Goal: Information Seeking & Learning: Learn about a topic

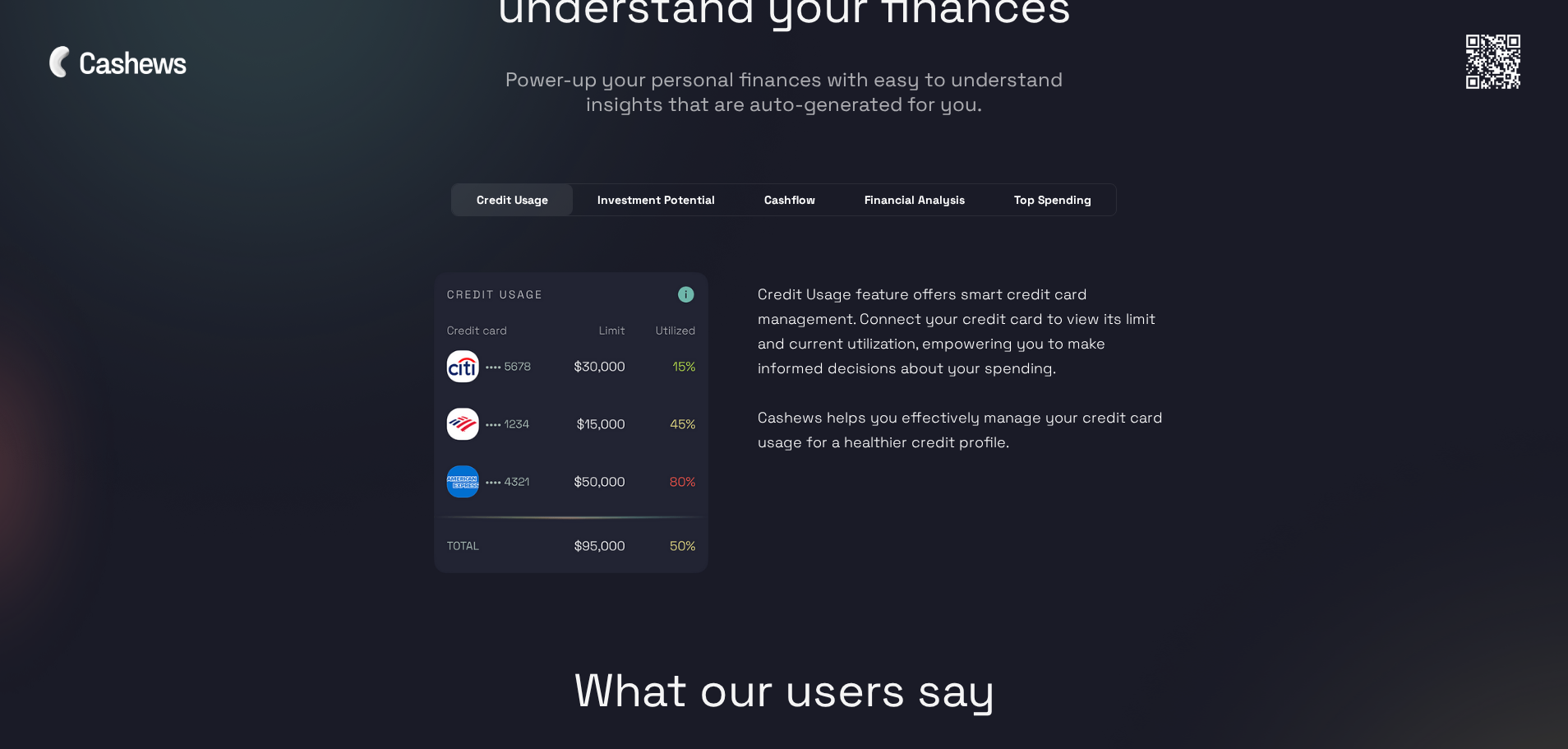
scroll to position [4437, 0]
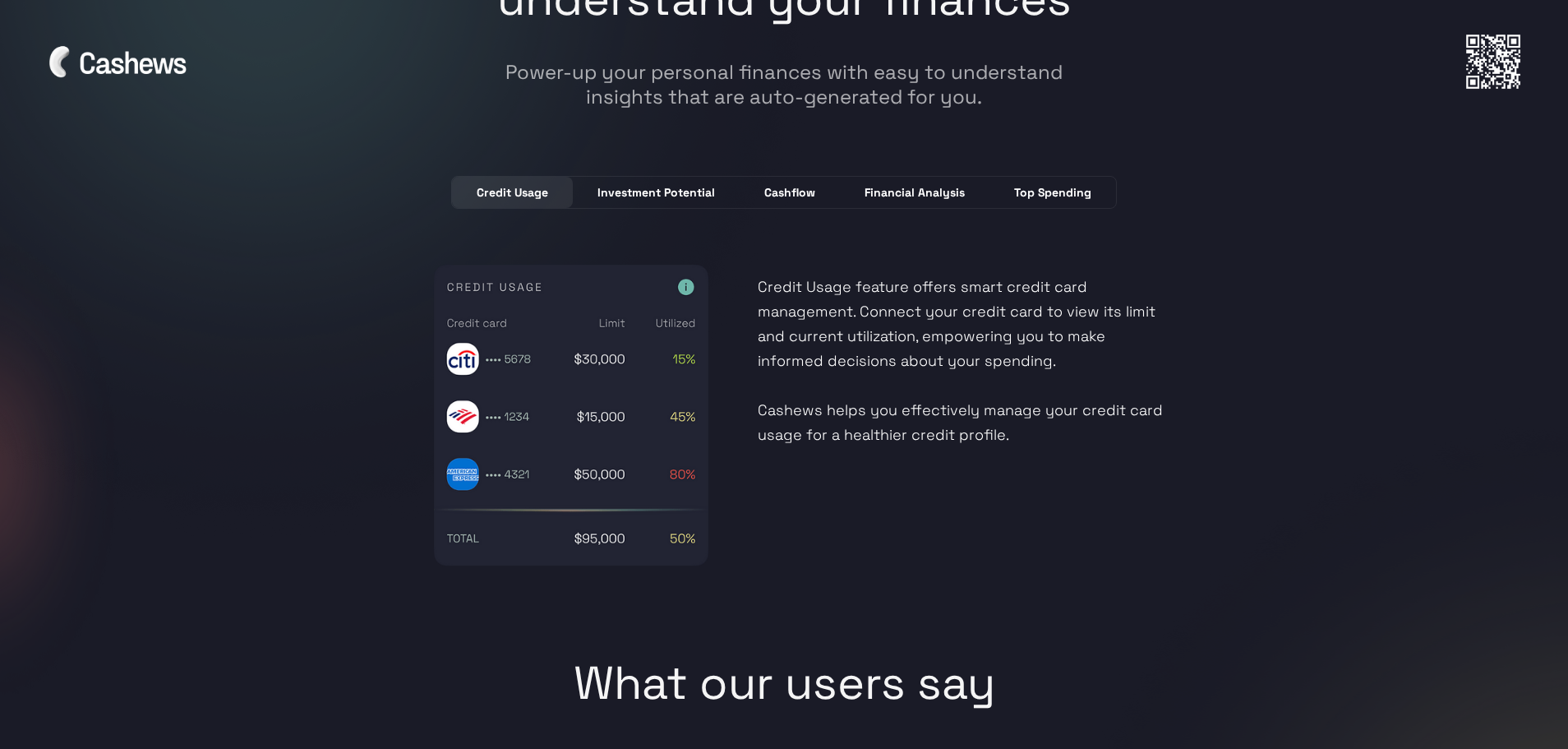
click at [640, 198] on div "Investment Potential" at bounding box center [656, 192] width 118 height 16
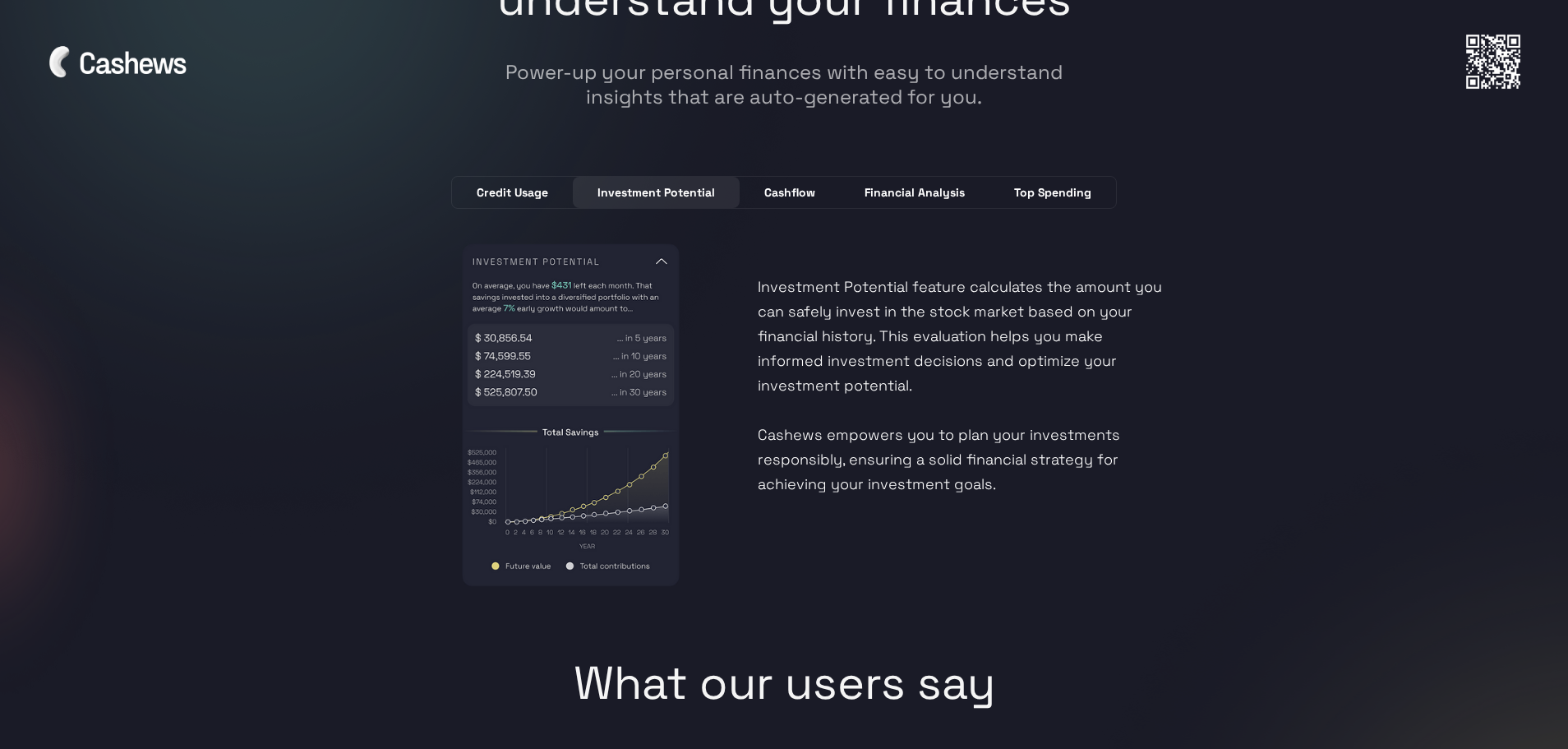
click at [777, 202] on link "Cashflow" at bounding box center [790, 192] width 100 height 31
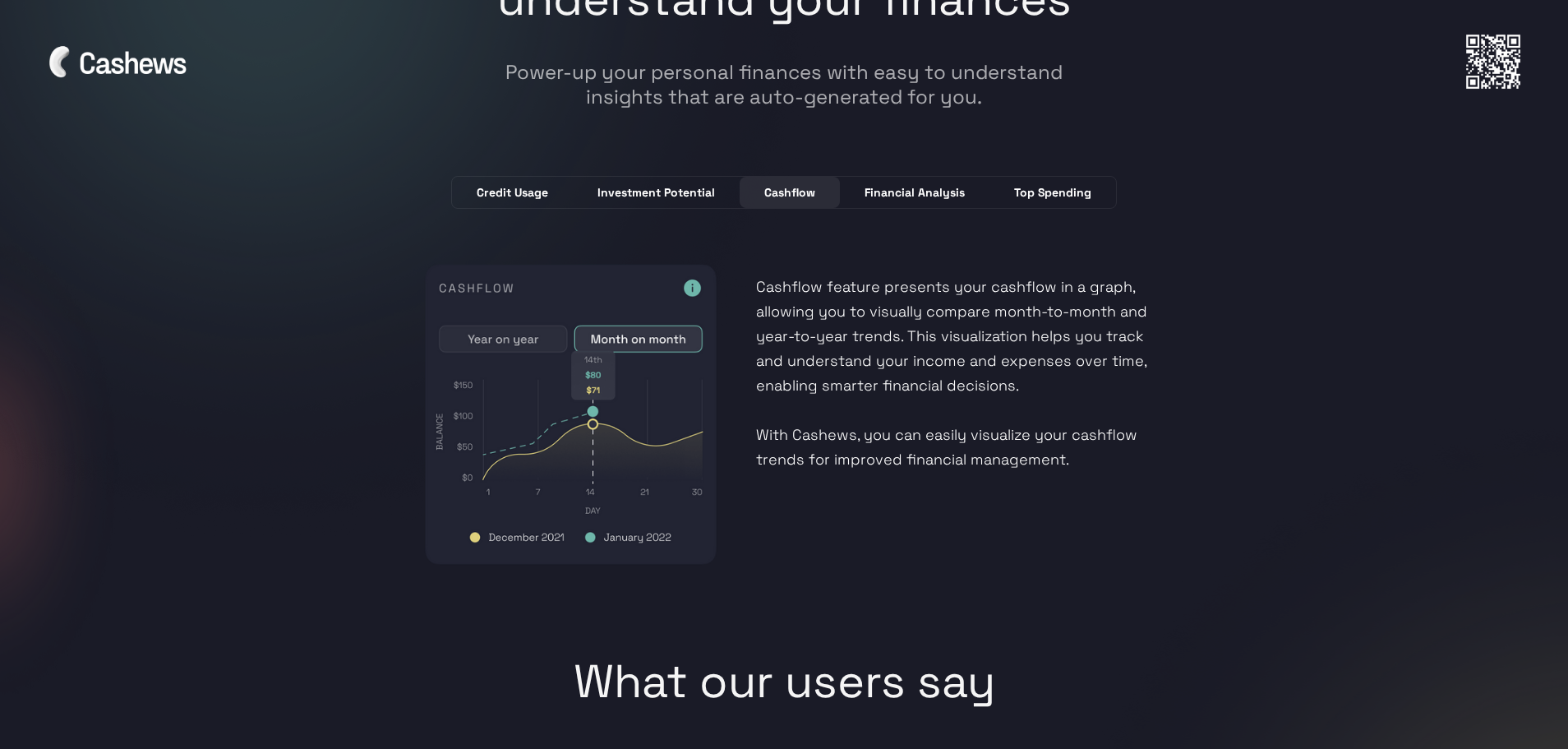
click at [882, 195] on div "Financial Analysis" at bounding box center [915, 192] width 100 height 16
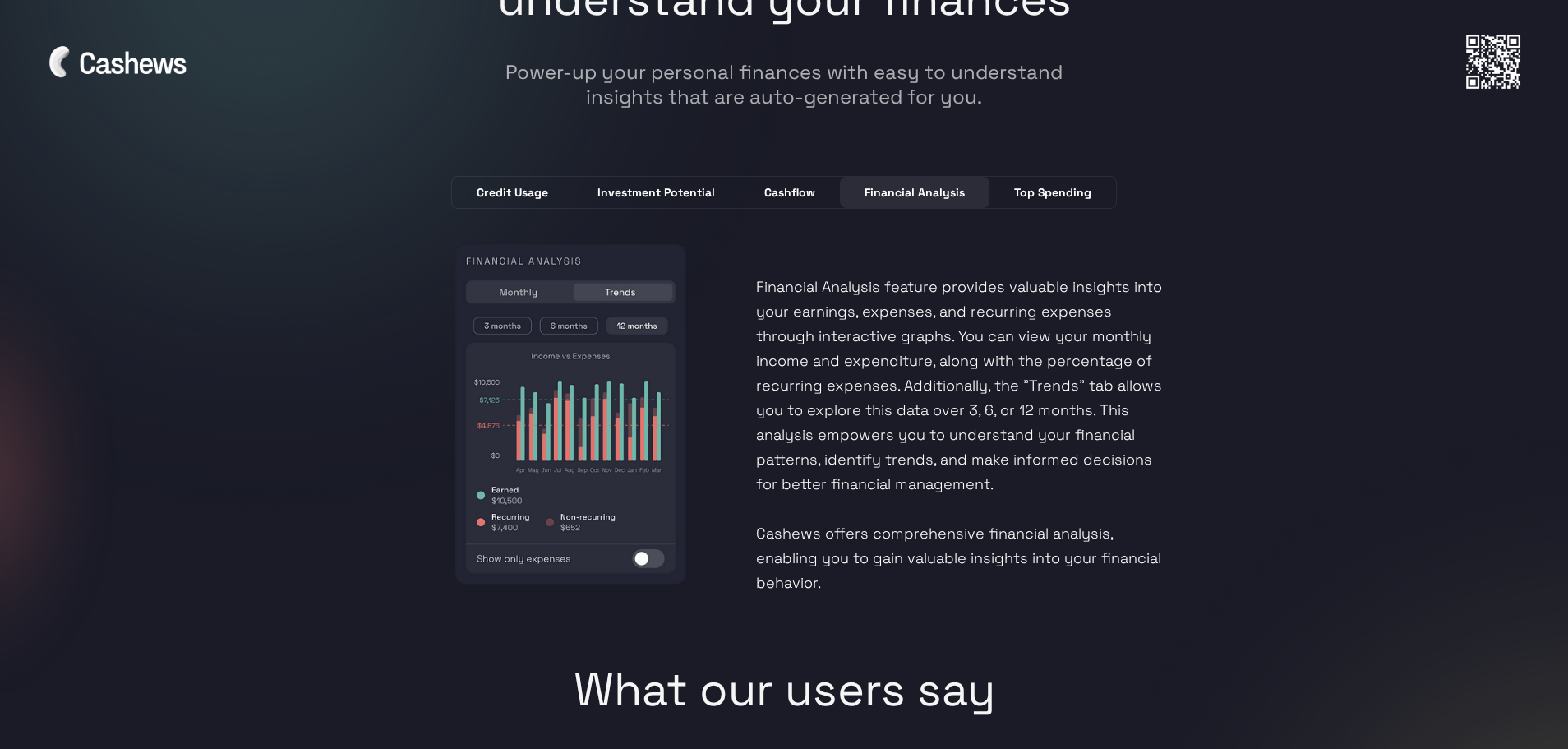
click at [1041, 195] on div "Top Spending" at bounding box center [1053, 192] width 78 height 16
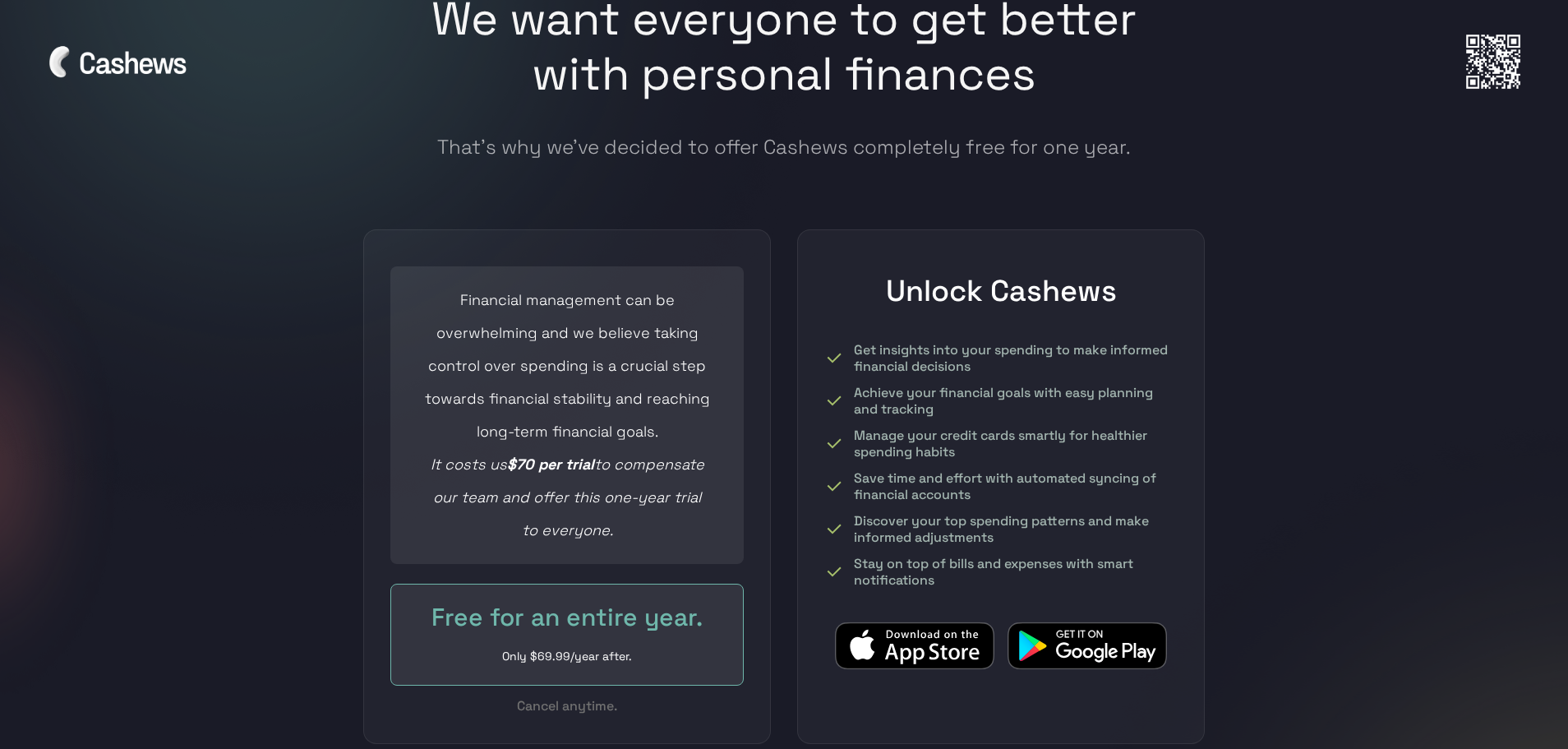
scroll to position [6820, 0]
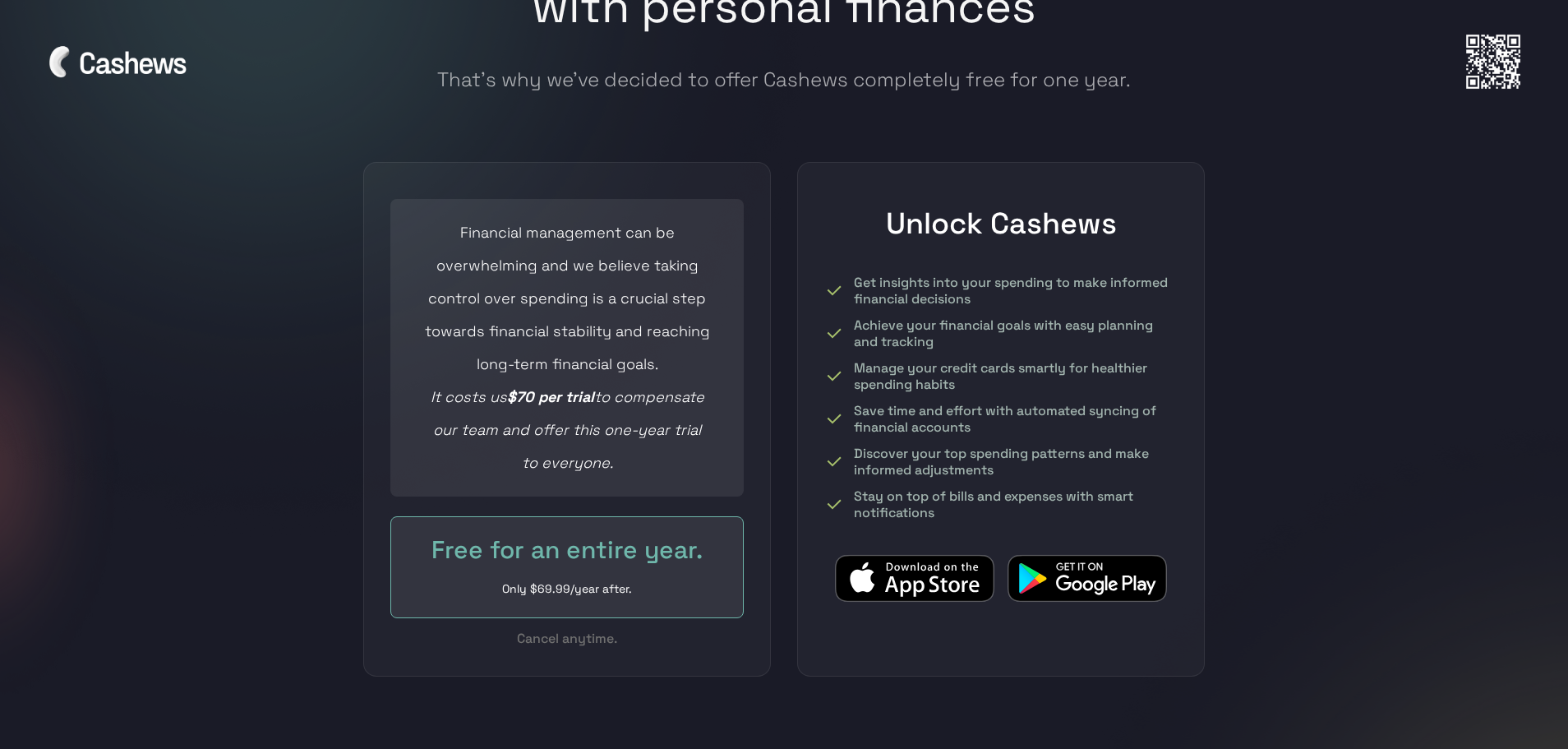
click at [567, 534] on div "Free for an entire year." at bounding box center [566, 550] width 286 height 33
click at [572, 357] on div "Financial management can be overwhelming and we believe taking control over spe…" at bounding box center [566, 348] width 286 height 263
click at [805, 423] on div "Unlock Cashews Get insights into your spending to make informed financial decis…" at bounding box center [1001, 419] width 408 height 515
click at [921, 554] on img at bounding box center [914, 577] width 160 height 48
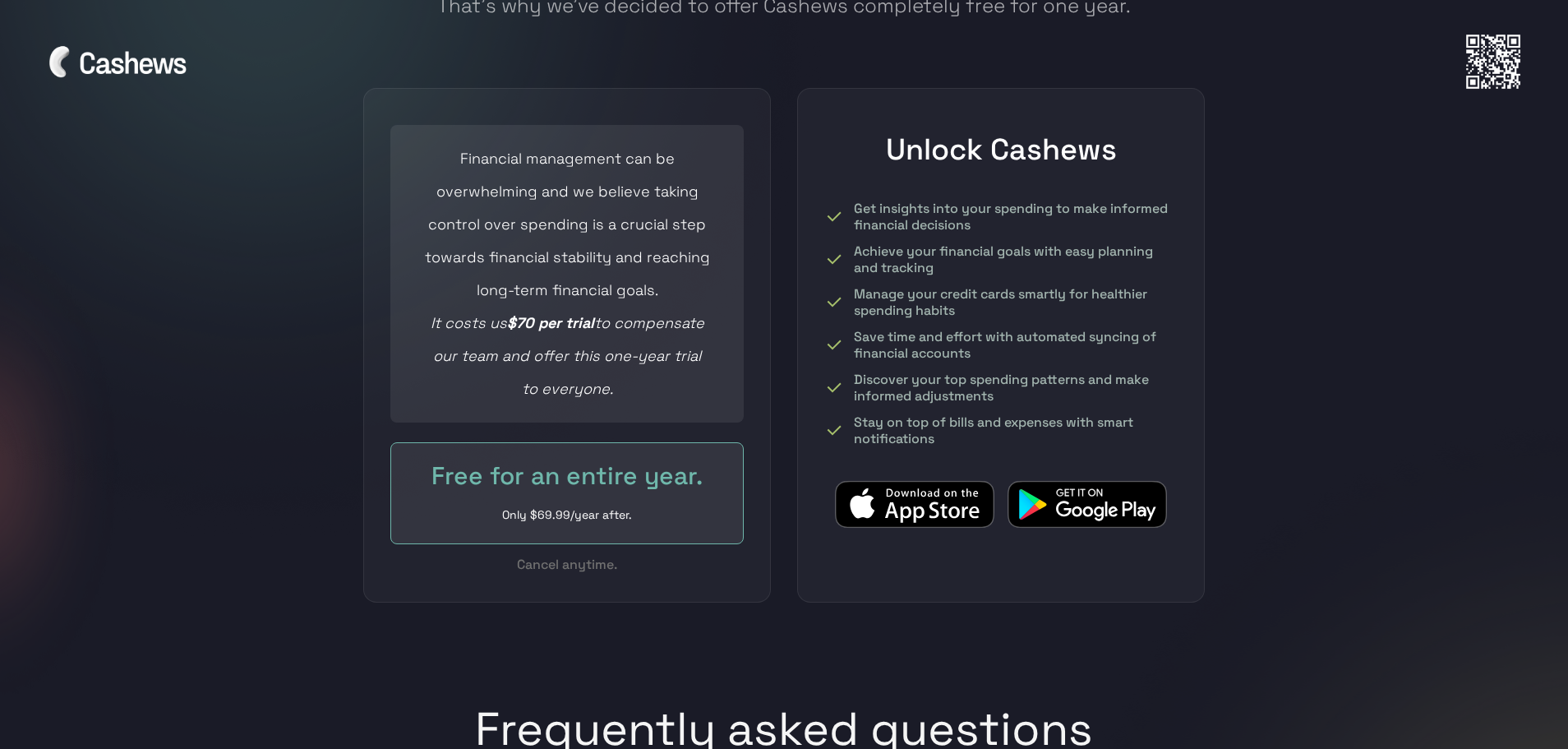
scroll to position [6902, 0]
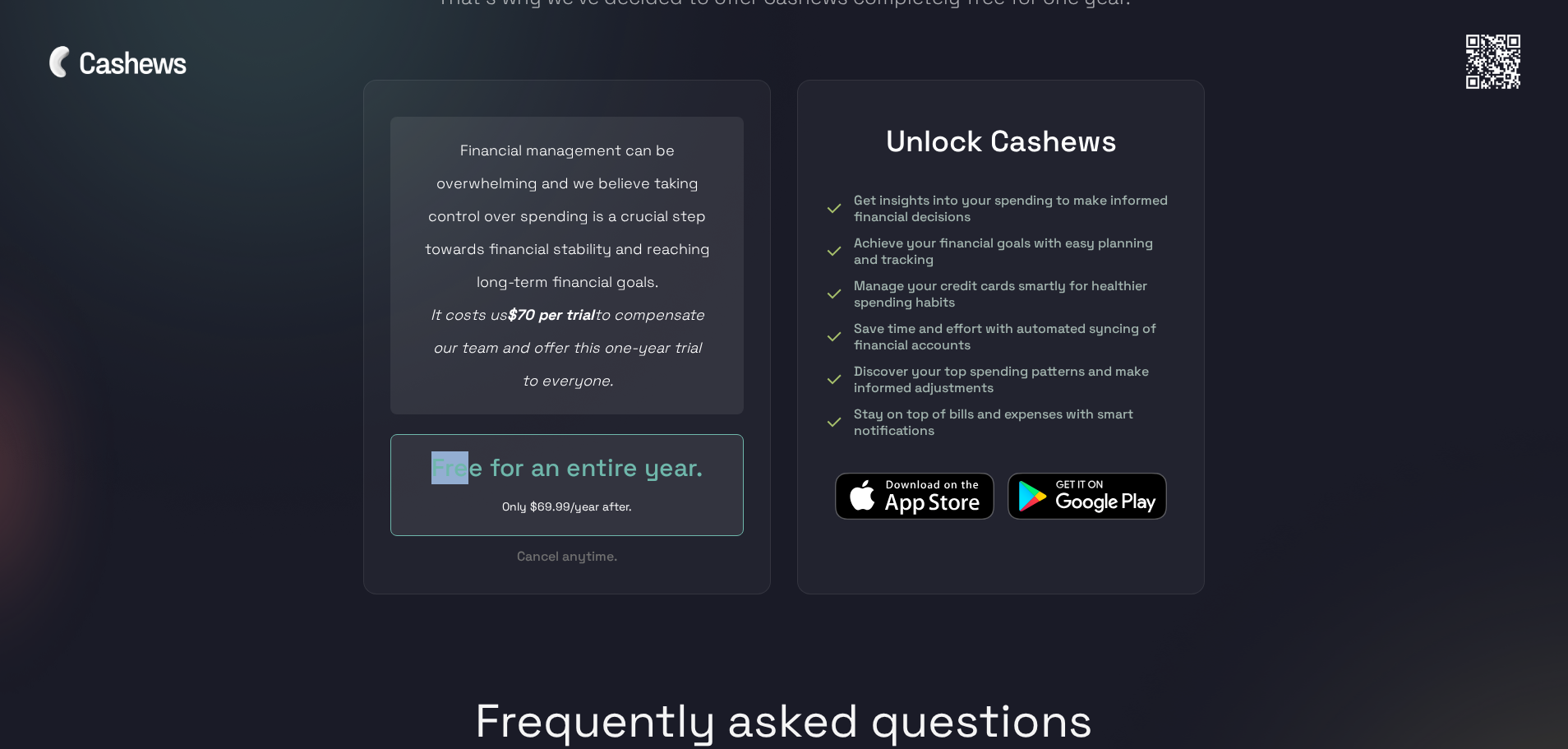
drag, startPoint x: 406, startPoint y: 428, endPoint x: 464, endPoint y: 435, distance: 58.4
click at [464, 435] on div "Free for an entire year. Only $69.99/year after." at bounding box center [566, 485] width 353 height 102
click at [509, 452] on div "Free for an entire year." at bounding box center [566, 468] width 286 height 33
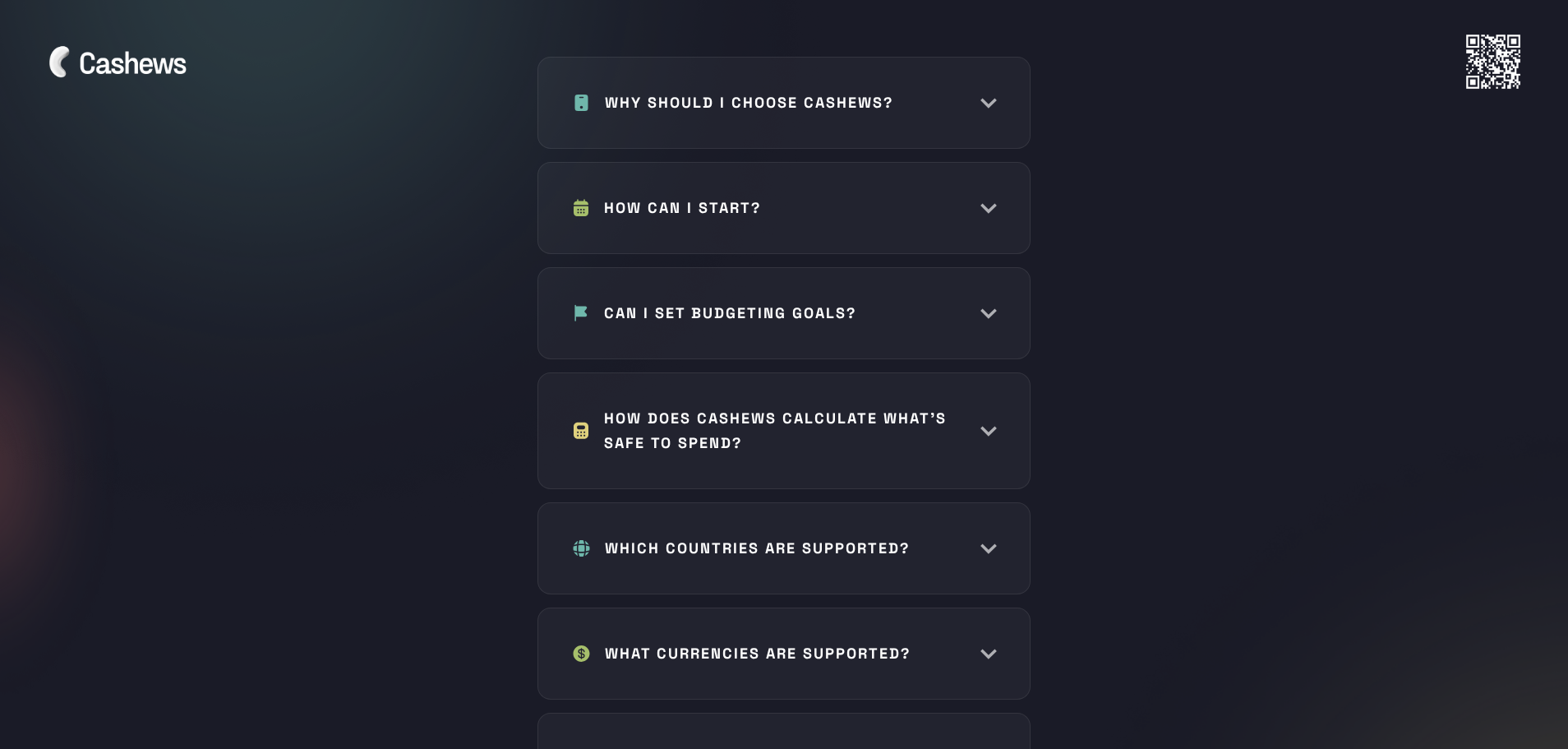
scroll to position [7724, 0]
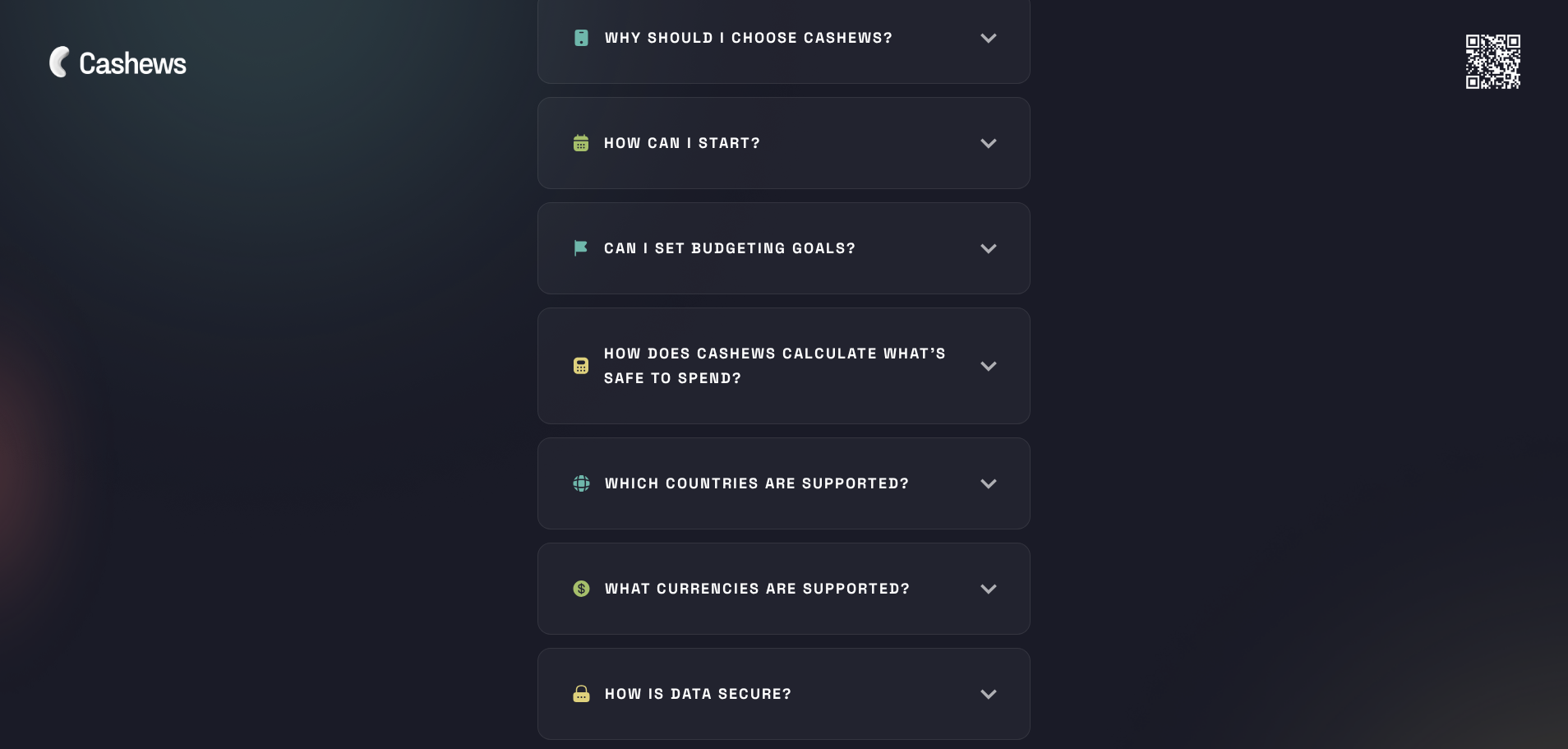
click at [754, 97] on div "HOW CAN I START? Getting started with Cashews is incredibly simple. All you nee…" at bounding box center [784, 142] width 493 height 92
click at [747, 130] on h1 "HOW CAN I START?" at bounding box center [682, 142] width 157 height 25
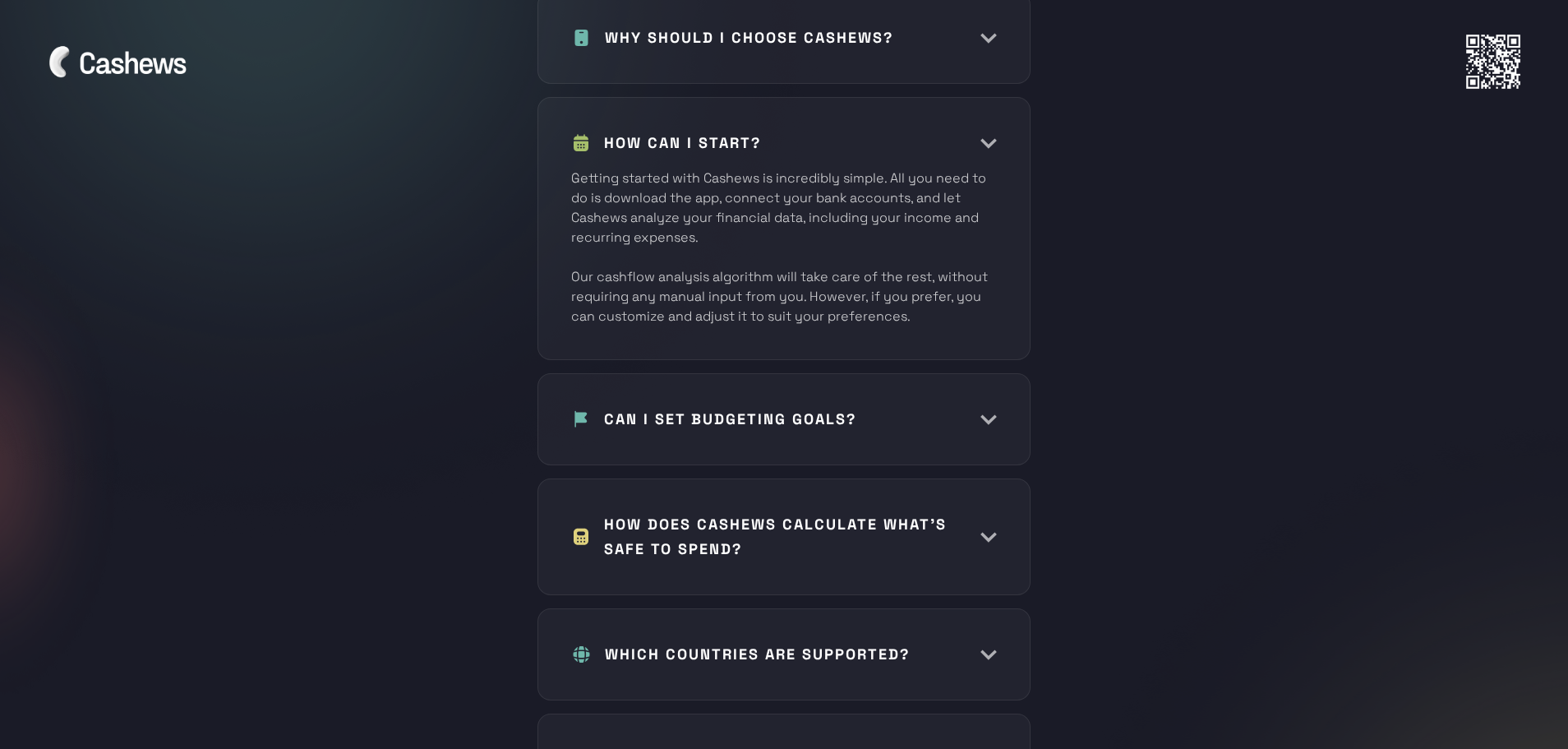
click at [747, 130] on h1 "HOW CAN I START?" at bounding box center [682, 142] width 157 height 25
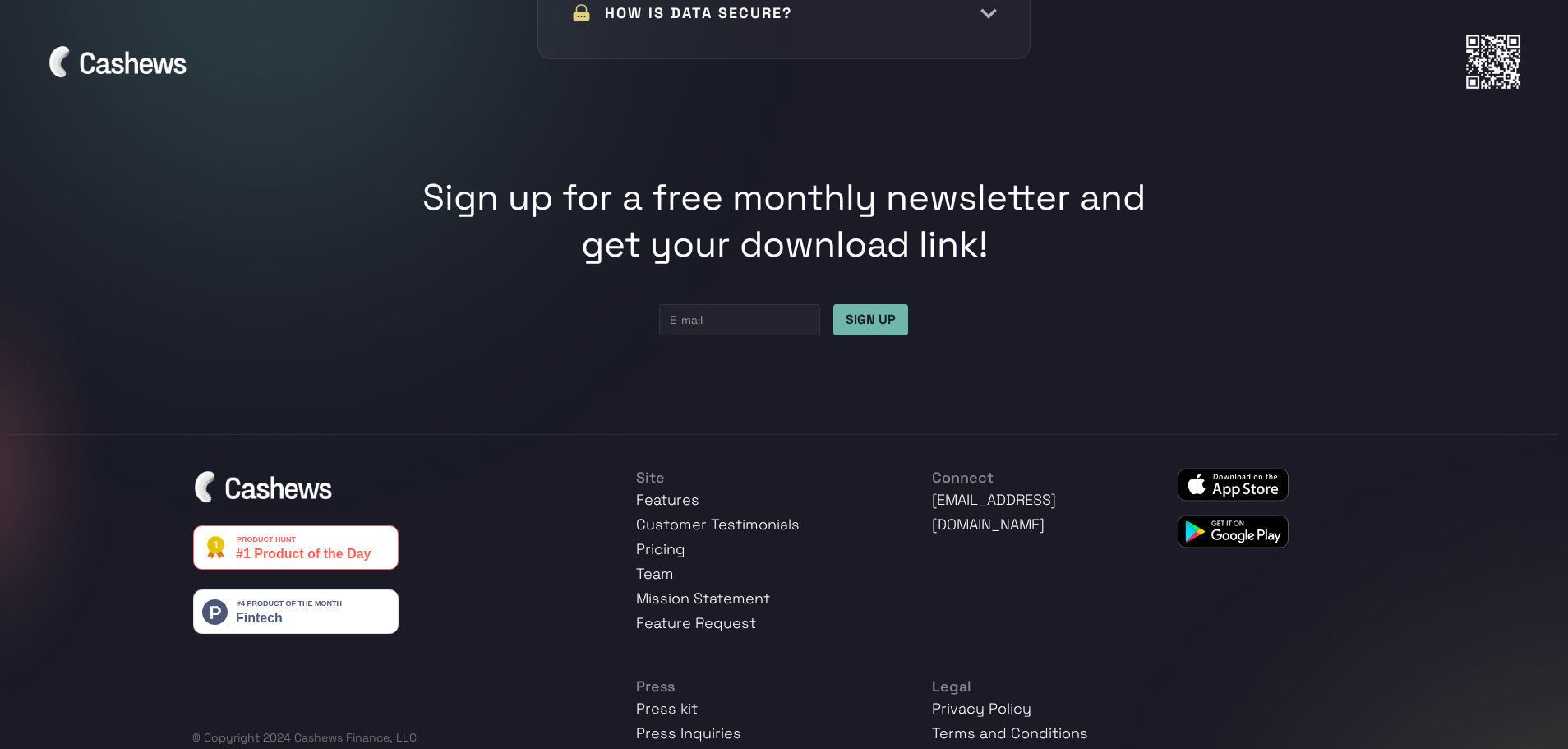
scroll to position [8409, 0]
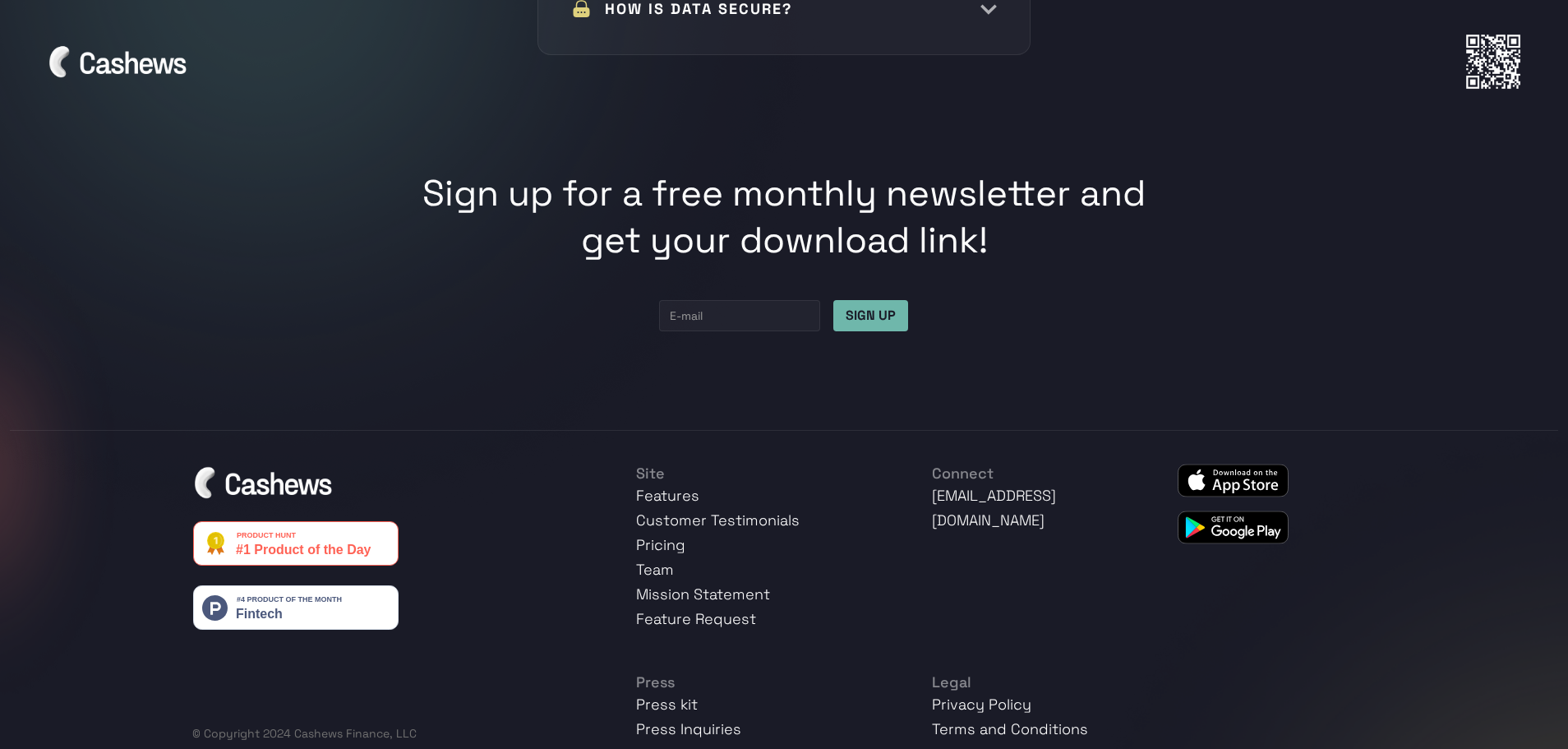
click at [668, 535] on link "Pricing" at bounding box center [660, 544] width 49 height 19
